Goal: Task Accomplishment & Management: Manage account settings

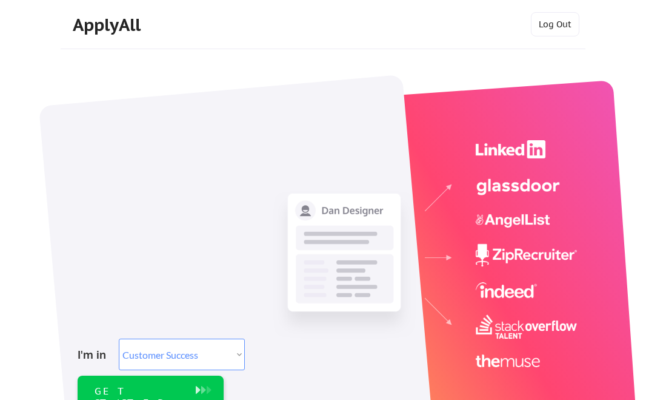
select select ""sales""
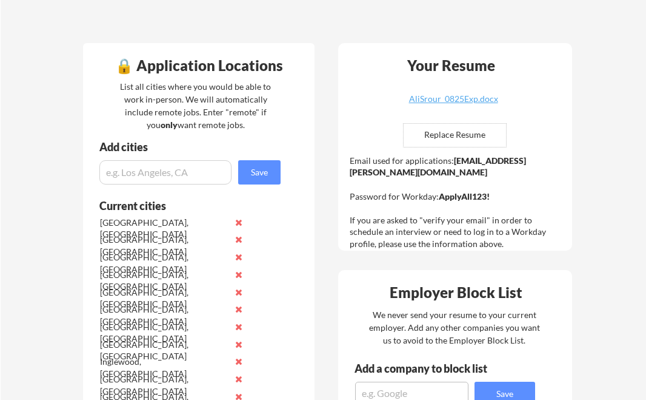
scroll to position [261, 0]
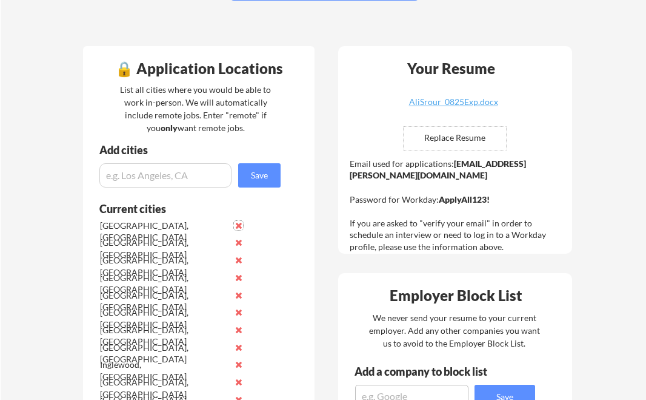
click at [241, 223] on button at bounding box center [238, 225] width 9 height 9
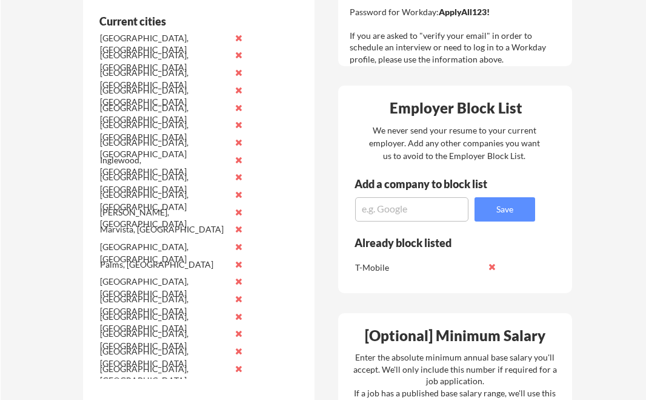
scroll to position [449, 0]
click at [238, 284] on button at bounding box center [238, 280] width 9 height 9
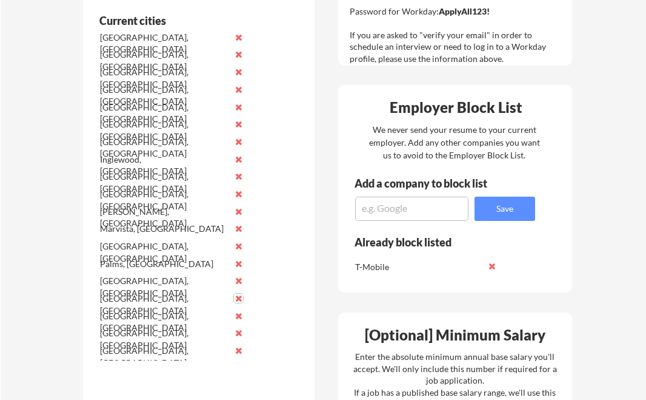
click at [239, 298] on button at bounding box center [238, 297] width 9 height 9
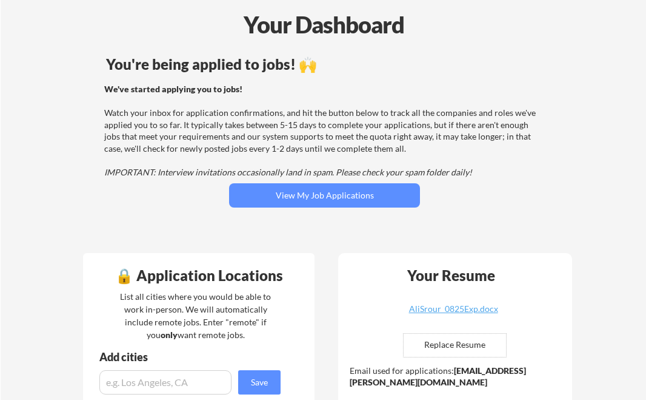
scroll to position [53, 0]
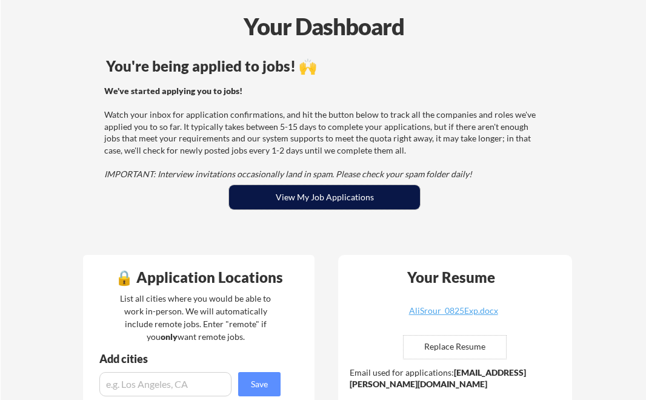
click at [353, 189] on button "View My Job Applications" at bounding box center [324, 197] width 191 height 24
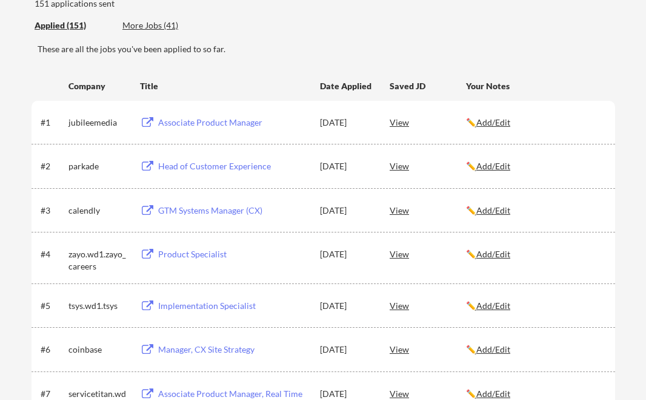
scroll to position [133, 0]
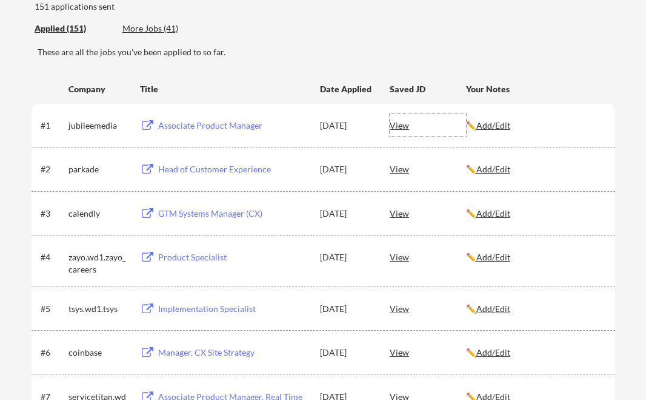
click at [410, 129] on div "View" at bounding box center [428, 125] width 76 height 22
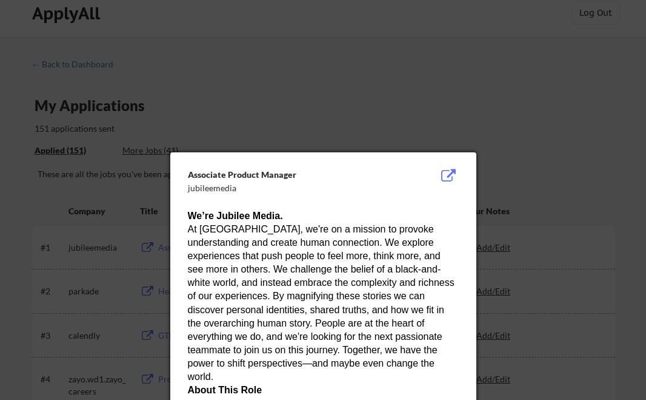
scroll to position [12, 0]
click at [532, 153] on div at bounding box center [323, 200] width 646 height 400
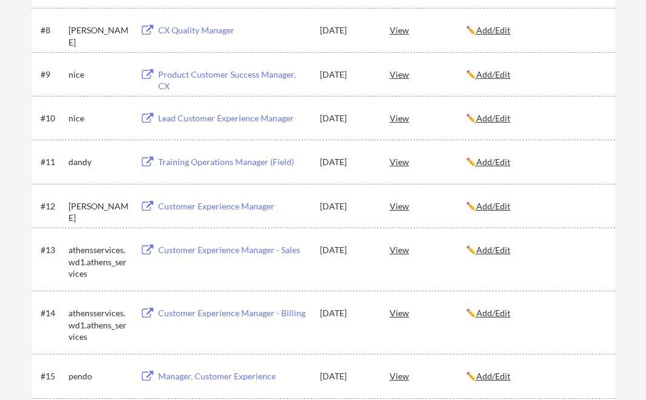
scroll to position [0, 0]
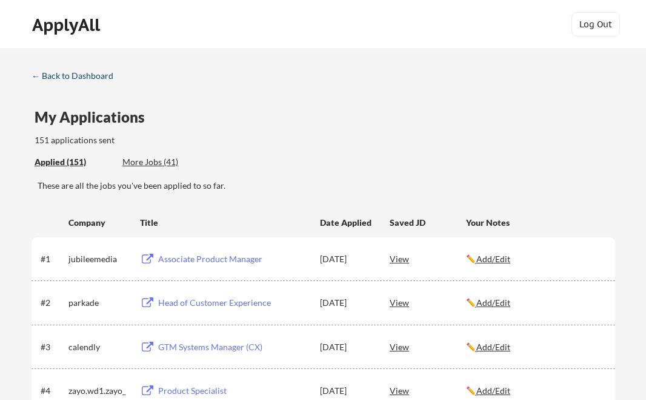
click at [74, 73] on div "← Back to Dashboard" at bounding box center [77, 76] width 91 height 8
